Goal: Find specific page/section: Find specific page/section

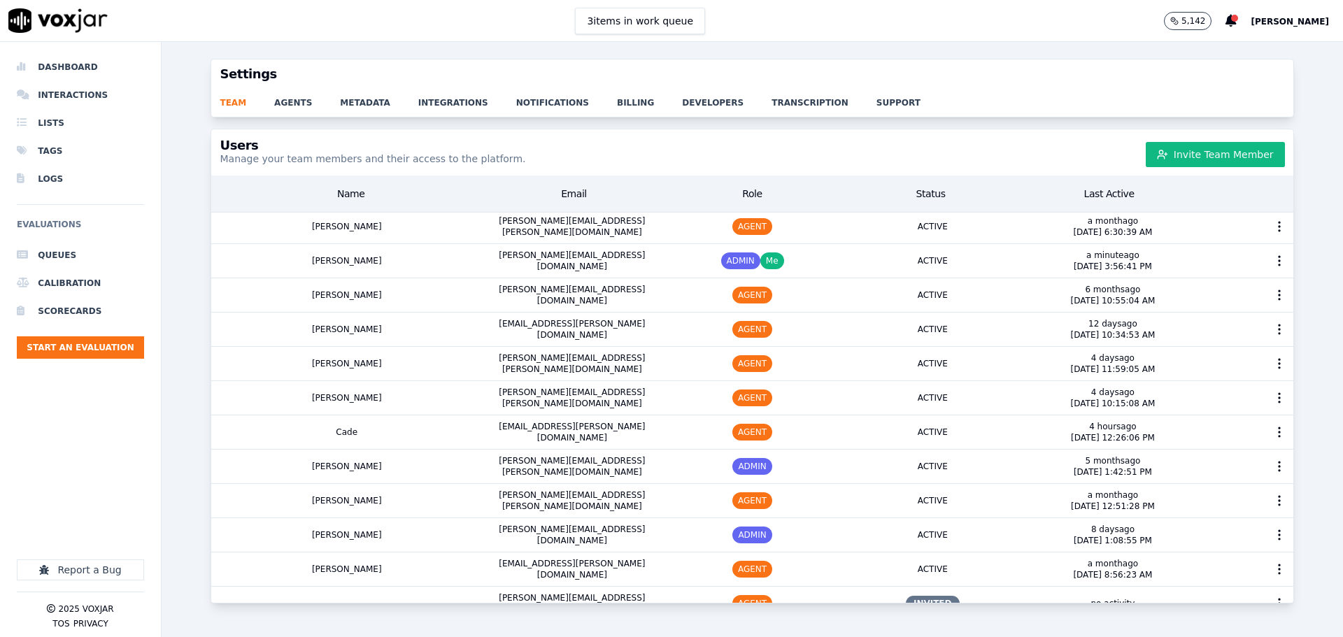
scroll to position [635, 0]
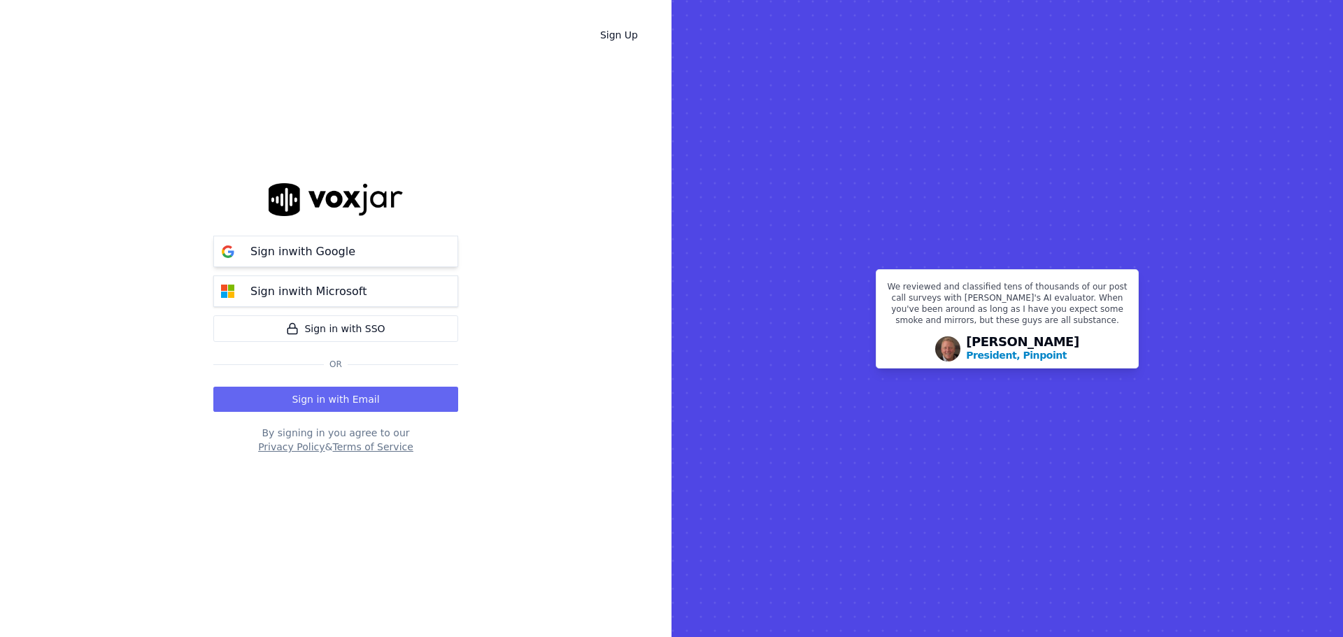
click at [271, 242] on button "Sign in with Google" at bounding box center [335, 251] width 245 height 31
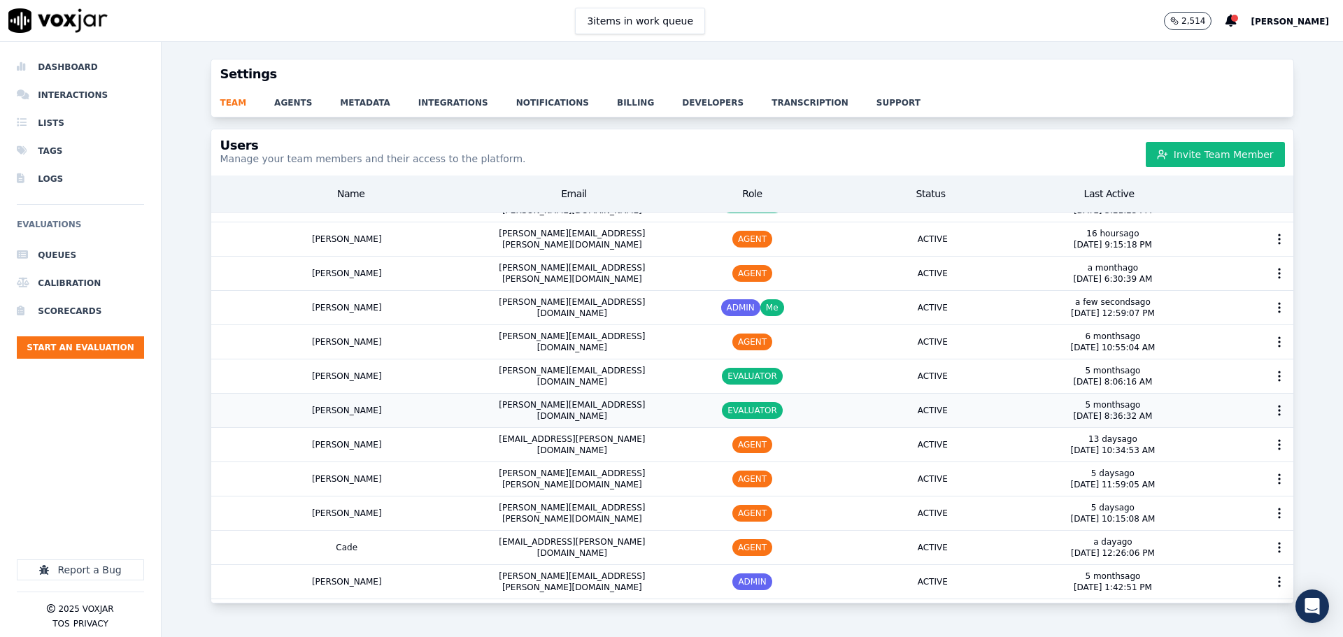
scroll to position [560, 0]
